Goal: Find specific page/section: Find specific page/section

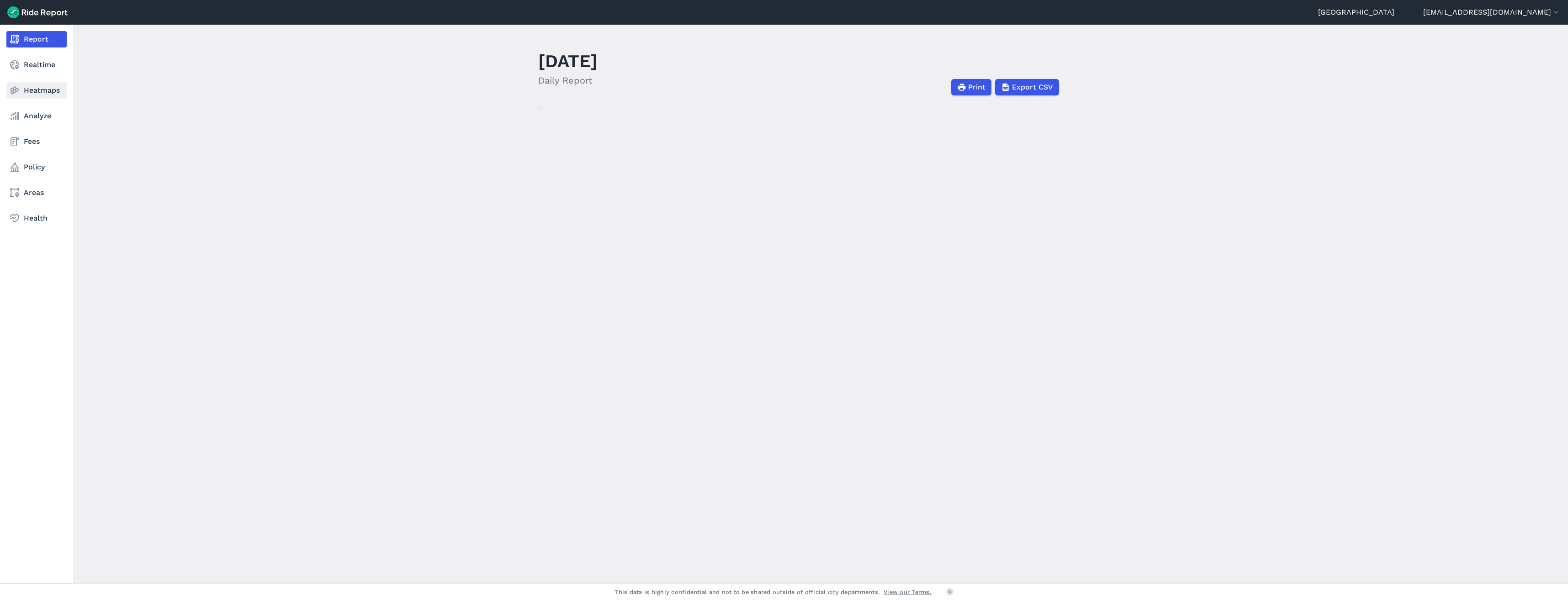
click at [14, 86] on icon at bounding box center [15, 91] width 11 height 11
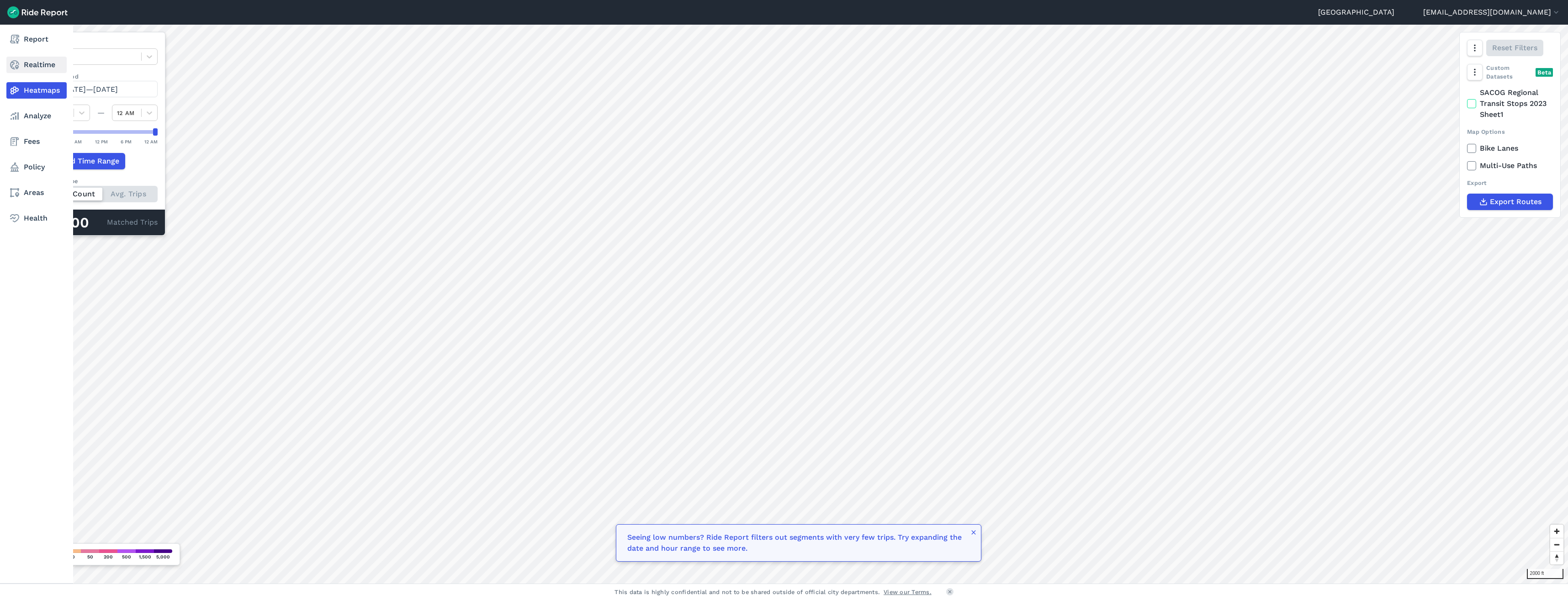
click at [21, 65] on link "Realtime" at bounding box center [37, 65] width 60 height 16
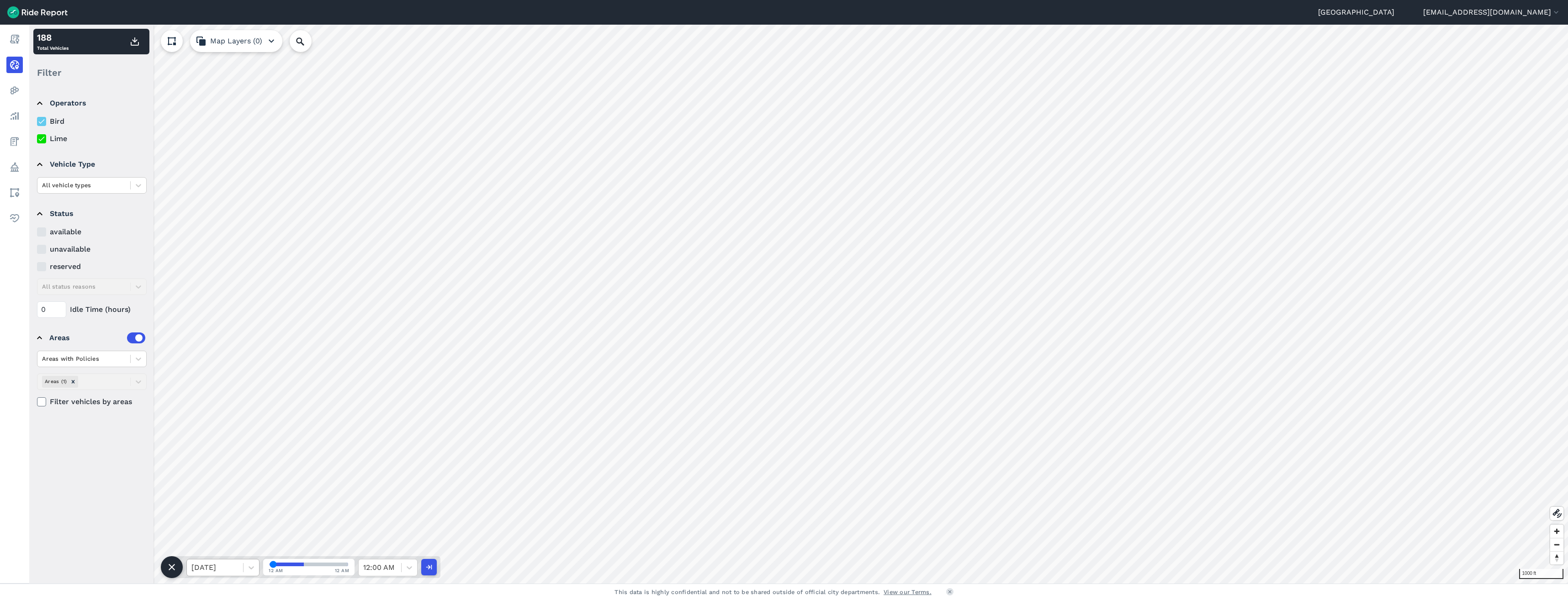
drag, startPoint x: 289, startPoint y: 565, endPoint x: 242, endPoint y: 572, distance: 47.5
click at [270, 567] on input "range" at bounding box center [309, 565] width 79 height 4
click at [241, 572] on div "[DATE]" at bounding box center [215, 567] width 56 height 16
click at [233, 544] on div "[DATE]" at bounding box center [223, 545] width 73 height 18
drag, startPoint x: 281, startPoint y: 561, endPoint x: 381, endPoint y: 556, distance: 100.1
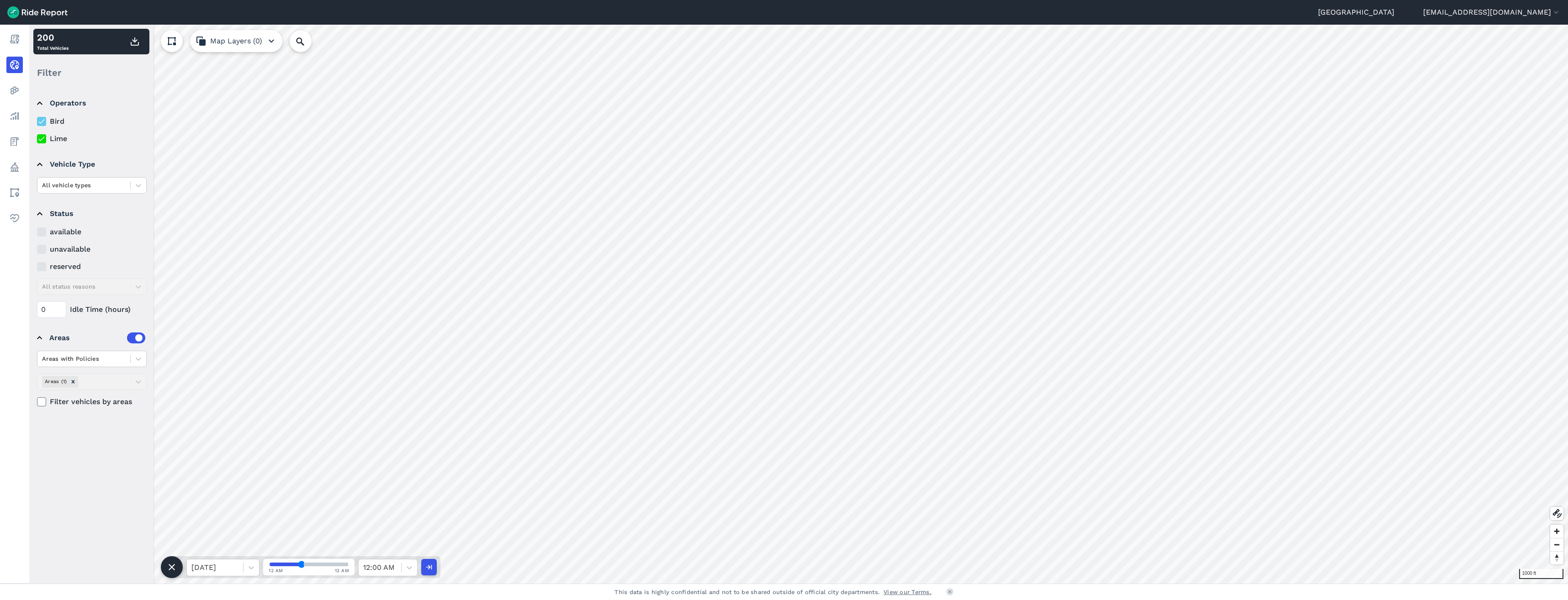
click at [348, 563] on input "range" at bounding box center [309, 565] width 79 height 4
type input "38"
